Goal: Task Accomplishment & Management: Use online tool/utility

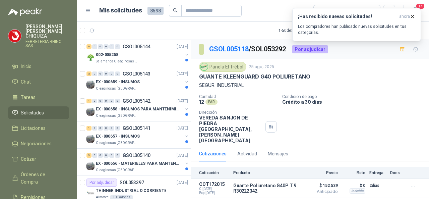
scroll to position [201, 0]
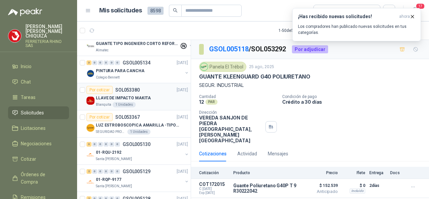
click at [133, 88] on p "SOL053380" at bounding box center [127, 90] width 24 height 5
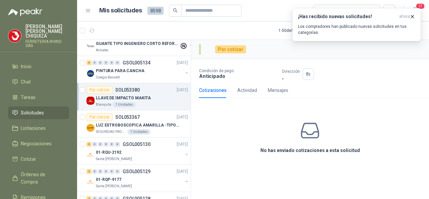
click at [35, 40] on p "FERRETERIA RHINO SAS" at bounding box center [47, 44] width 44 height 8
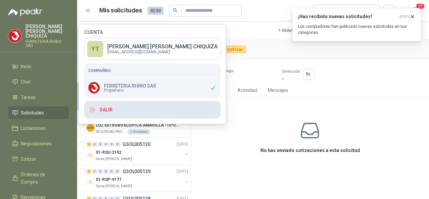
drag, startPoint x: 118, startPoint y: 107, endPoint x: 108, endPoint y: 106, distance: 9.8
click at [117, 108] on button "Salir" at bounding box center [152, 109] width 137 height 17
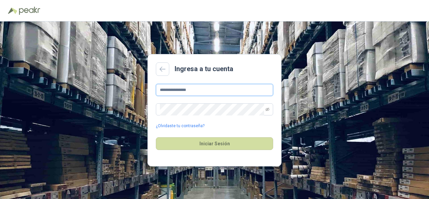
click at [208, 89] on input "**********" at bounding box center [214, 90] width 117 height 12
drag, startPoint x: 208, startPoint y: 145, endPoint x: 203, endPoint y: 134, distance: 12.3
click at [208, 145] on button "Iniciar Sesión" at bounding box center [214, 143] width 117 height 13
click at [194, 90] on input "**********" at bounding box center [214, 90] width 117 height 12
type input "*"
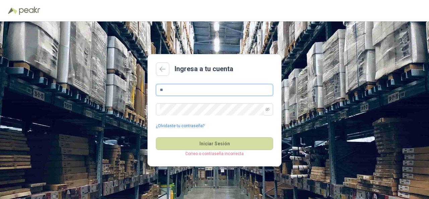
type input "**********"
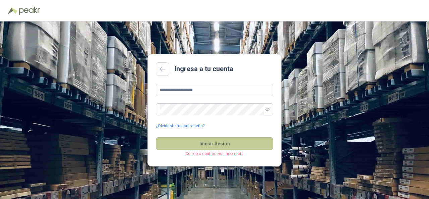
click at [216, 145] on button "Iniciar Sesión" at bounding box center [214, 143] width 117 height 13
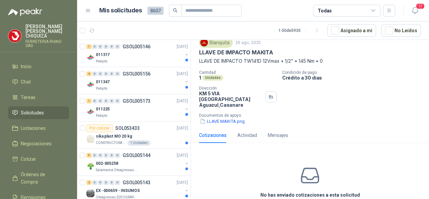
scroll to position [33, 0]
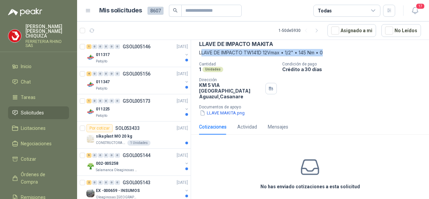
drag, startPoint x: 218, startPoint y: 53, endPoint x: 312, endPoint y: 51, distance: 94.6
click at [326, 56] on div "Blanquita [DATE] LLAVE DE IMPACTO MAKITA LLAVE DE IMPACTO TW141D 12Vmax • 1/2" …" at bounding box center [310, 72] width 222 height 87
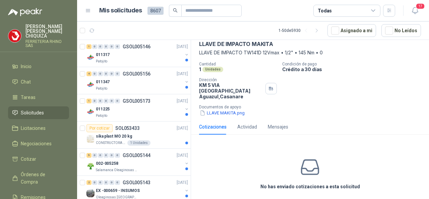
click at [372, 75] on div "Cantidad 1 Unidades Condición de pago Crédito a 30 días Dirección KM 5 VIA AGUA…" at bounding box center [310, 89] width 222 height 55
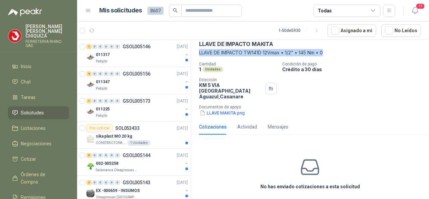
drag, startPoint x: 196, startPoint y: 49, endPoint x: 320, endPoint y: 42, distance: 124.0
click at [334, 49] on div "Blanquita [DATE] LLAVE DE IMPACTO MAKITA LLAVE DE IMPACTO TW141D 12Vmax • 1/2" …" at bounding box center [310, 73] width 238 height 93
copy p "LLAVE DE IMPACTO TW141D 12Vmax • 1/2" • 145 Nm • 0"
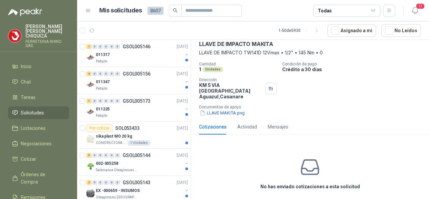
click at [221, 140] on div "No has enviado cotizaciones a esta solicitud" at bounding box center [310, 173] width 238 height 67
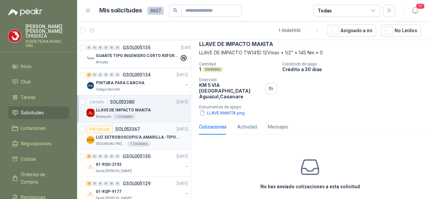
scroll to position [302, 0]
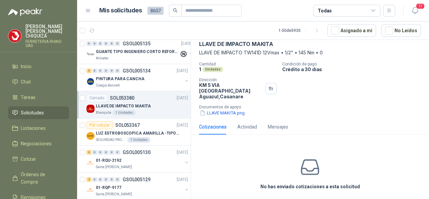
click at [125, 96] on p "SOL053380" at bounding box center [122, 98] width 24 height 5
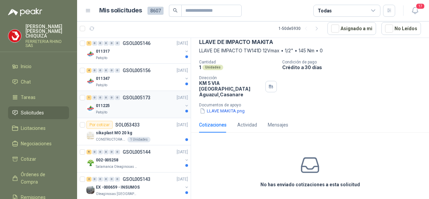
scroll to position [0, 0]
